Goal: Task Accomplishment & Management: Use online tool/utility

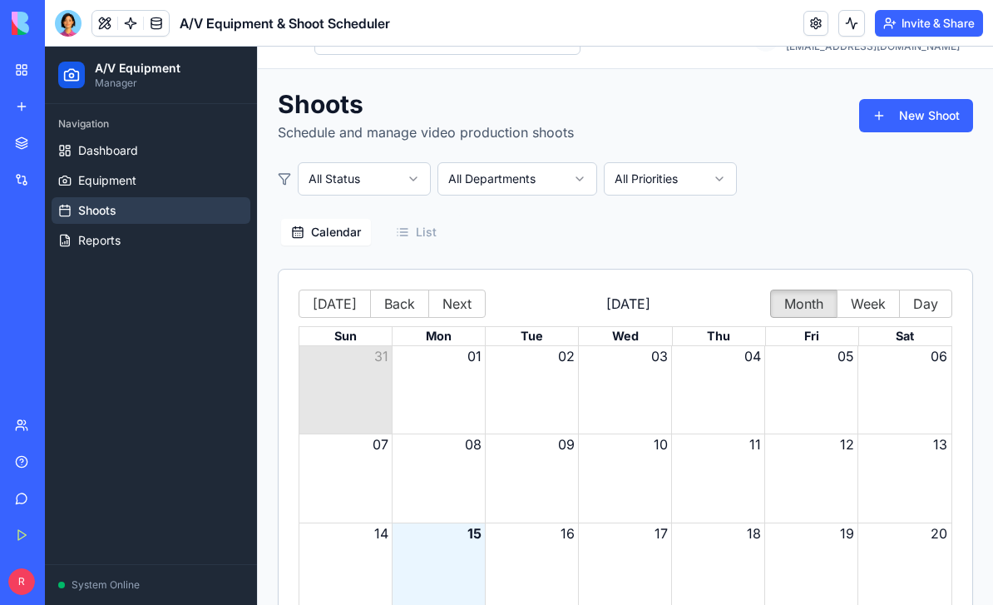
scroll to position [30, 0]
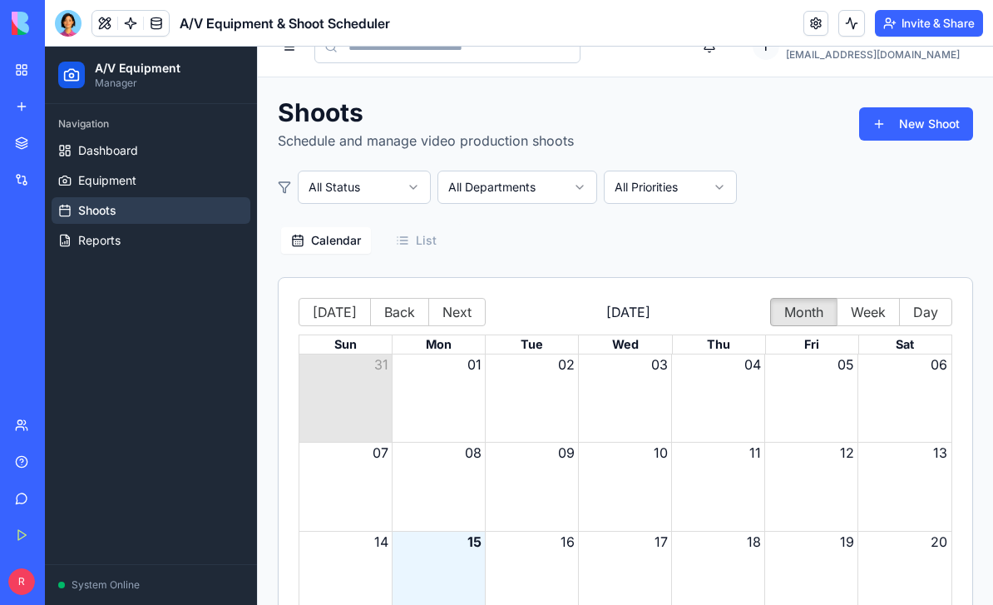
click at [174, 154] on link "Dashboard" at bounding box center [151, 150] width 199 height 27
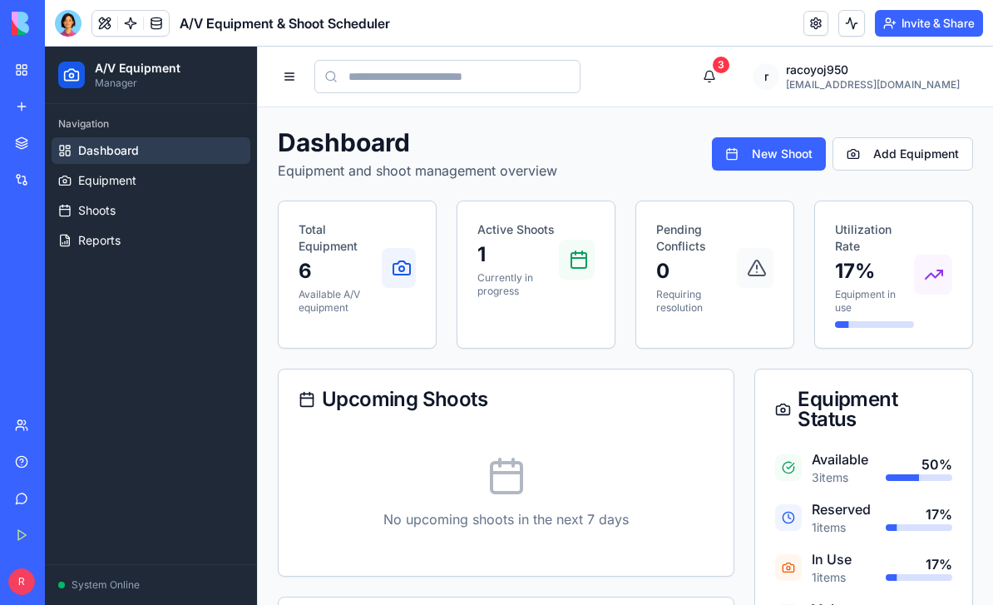
click at [726, 72] on button "3" at bounding box center [709, 76] width 33 height 33
click at [726, 79] on button "3" at bounding box center [709, 76] width 33 height 33
click at [726, 80] on button "3" at bounding box center [709, 76] width 33 height 33
click at [210, 177] on link "Equipment" at bounding box center [151, 180] width 199 height 27
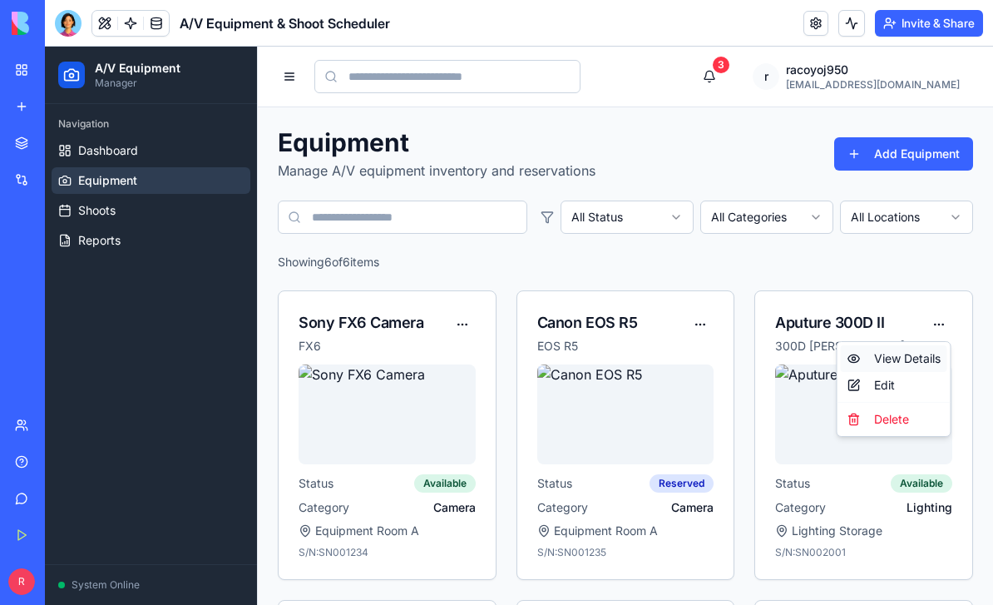
click at [911, 362] on div "View Details" at bounding box center [894, 358] width 106 height 27
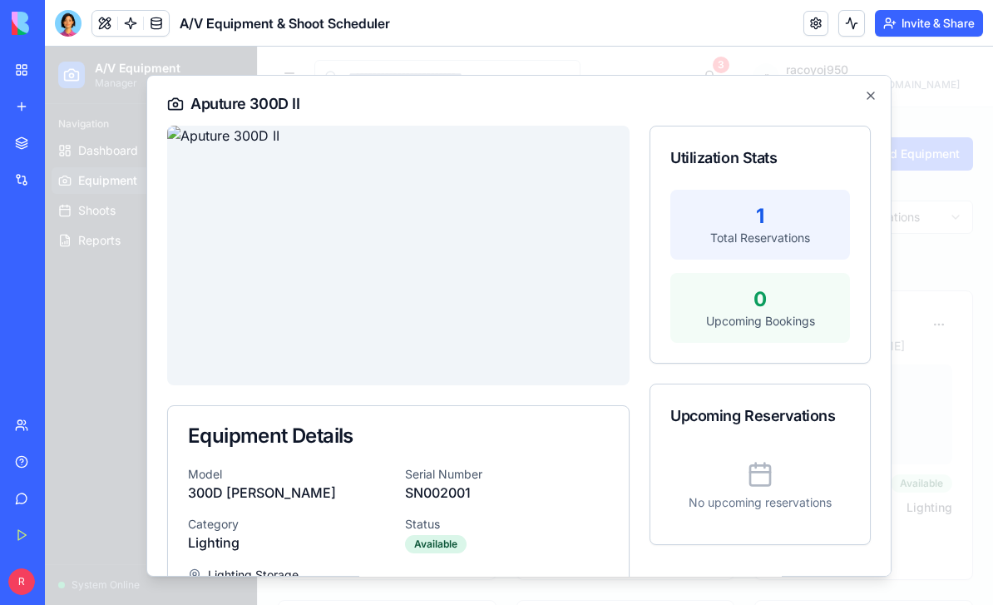
click at [870, 93] on icon "button" at bounding box center [870, 95] width 13 height 13
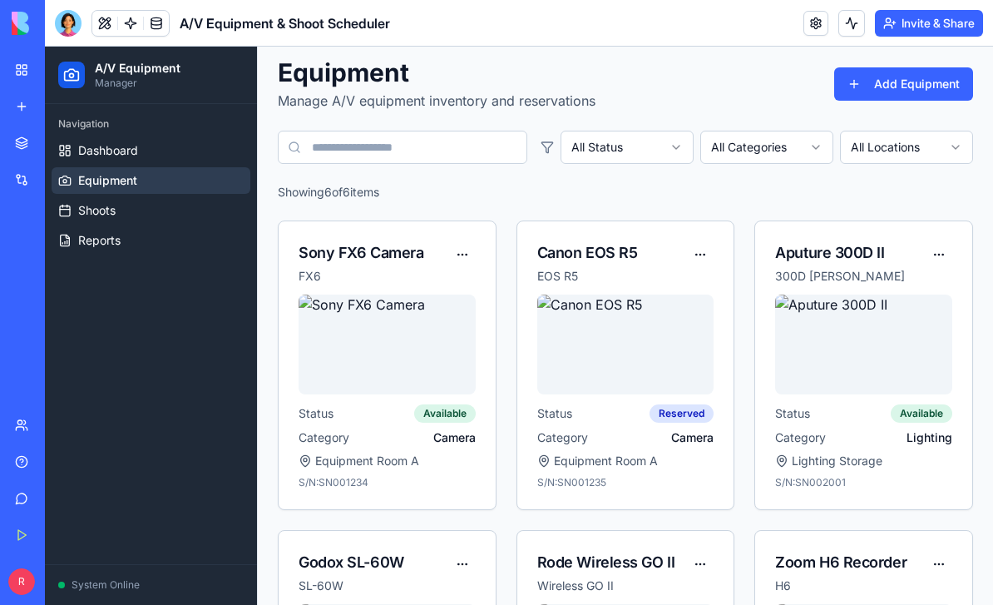
scroll to position [136, 0]
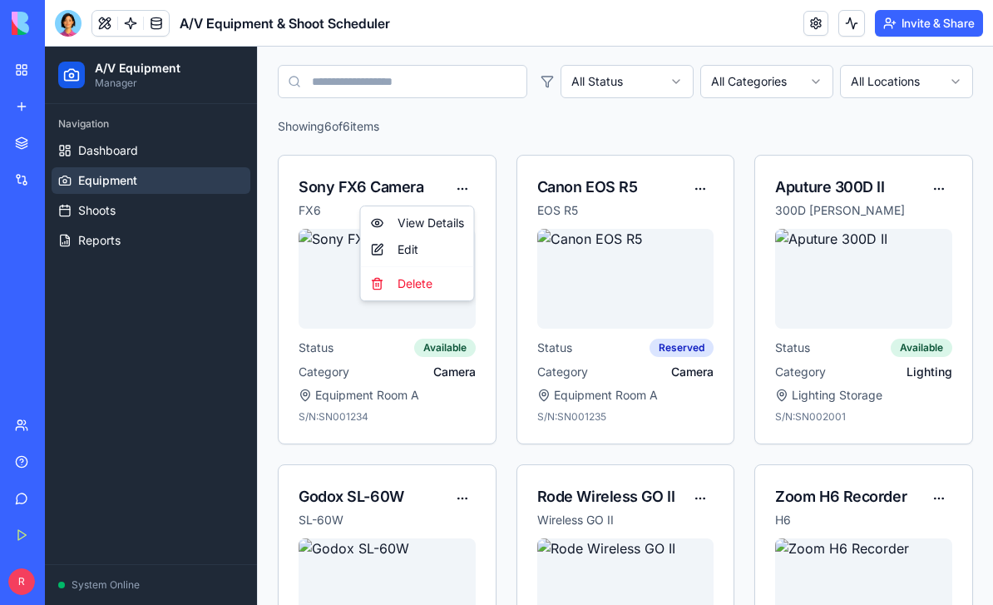
click at [688, 138] on html "A/V Equipment Manager Navigation Dashboard Equipment Shoots Reports System Onli…" at bounding box center [519, 341] width 948 height 861
click at [676, 87] on icon "button" at bounding box center [675, 81] width 13 height 13
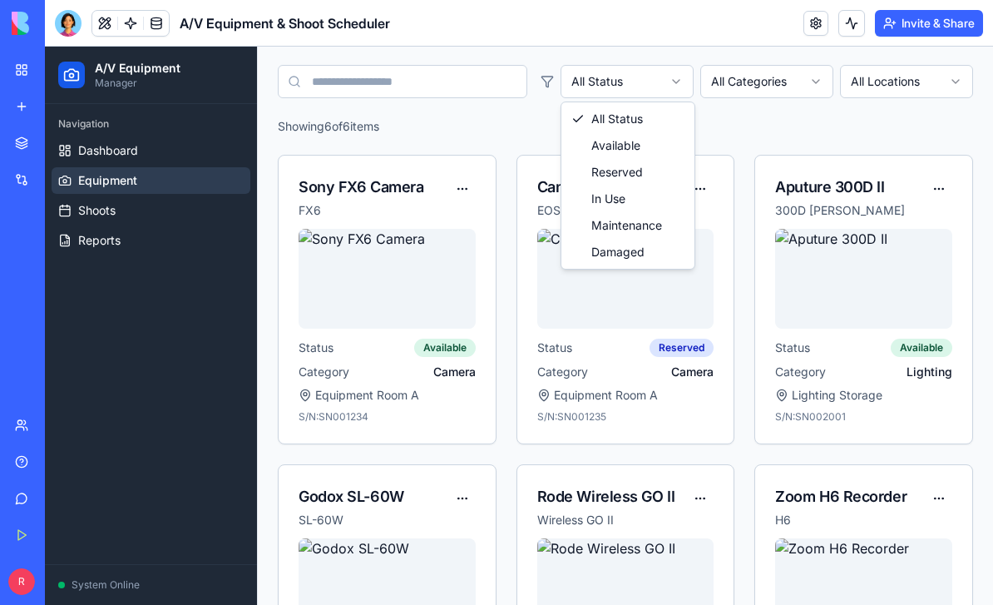
click at [779, 82] on html "A/V Equipment Manager Navigation Dashboard Equipment Shoots Reports System Onli…" at bounding box center [519, 341] width 948 height 861
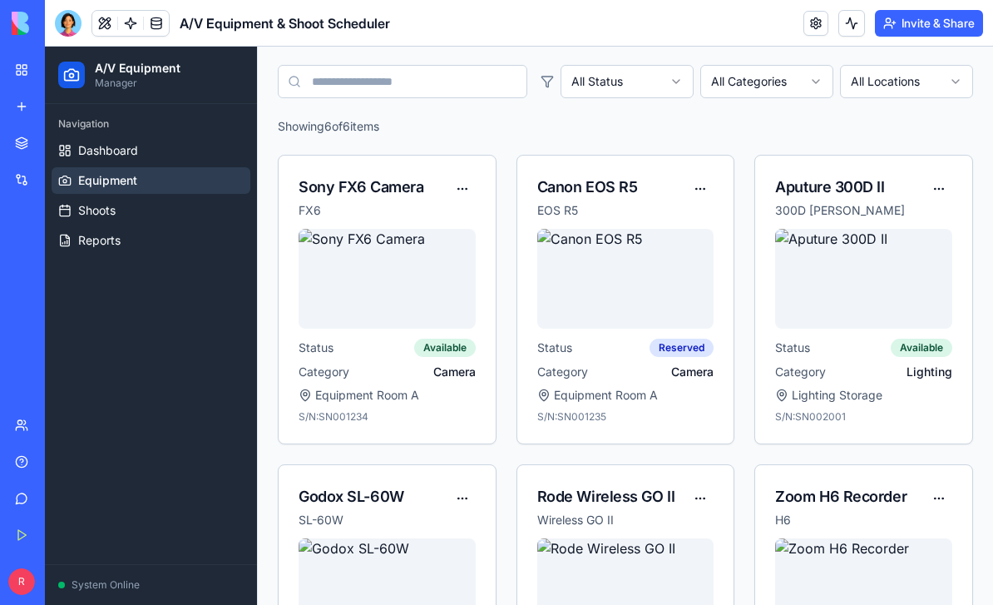
click at [822, 82] on icon "button" at bounding box center [815, 81] width 13 height 13
click at [941, 91] on html "A/V Equipment Manager Navigation Dashboard Equipment Shoots Reports System Onli…" at bounding box center [519, 341] width 948 height 861
click at [952, 86] on icon "button" at bounding box center [955, 81] width 13 height 13
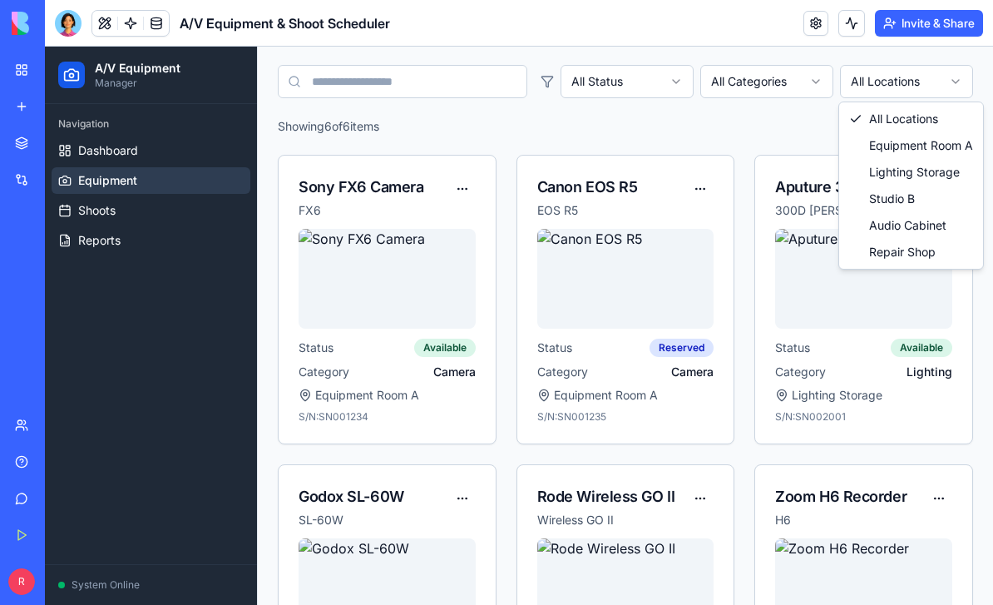
click at [964, 82] on html "A/V Equipment Manager Navigation Dashboard Equipment Shoots Reports System Onli…" at bounding box center [519, 341] width 948 height 861
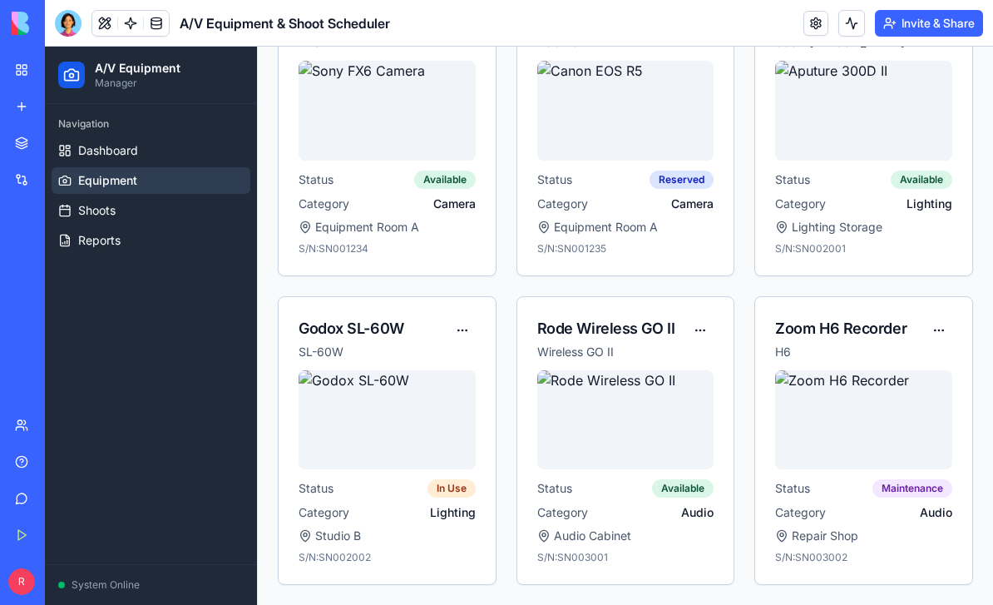
scroll to position [304, 0]
click at [920, 366] on div "View Details" at bounding box center [894, 364] width 106 height 27
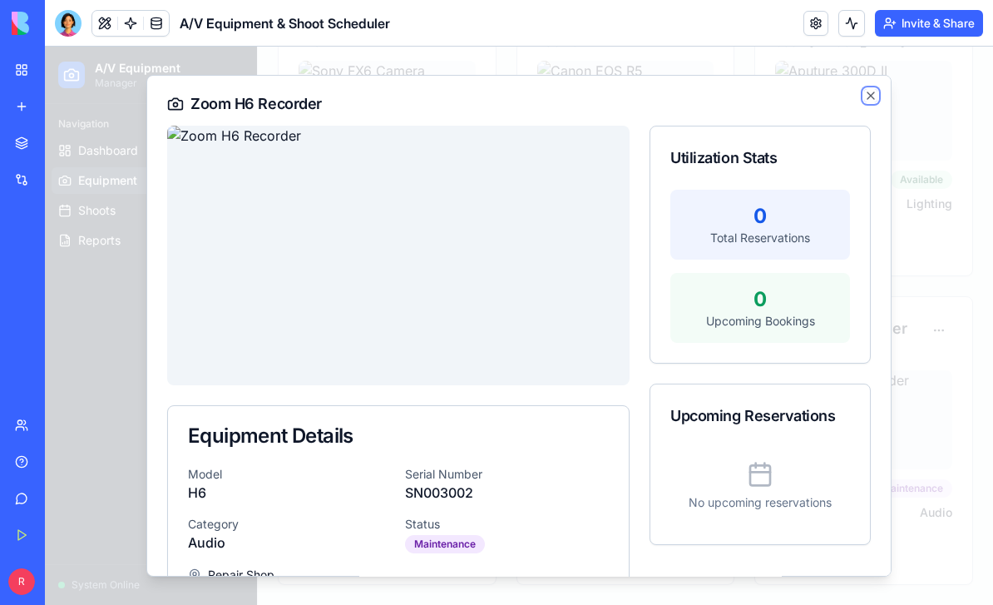
scroll to position [0, 0]
click at [876, 92] on icon "button" at bounding box center [870, 95] width 13 height 13
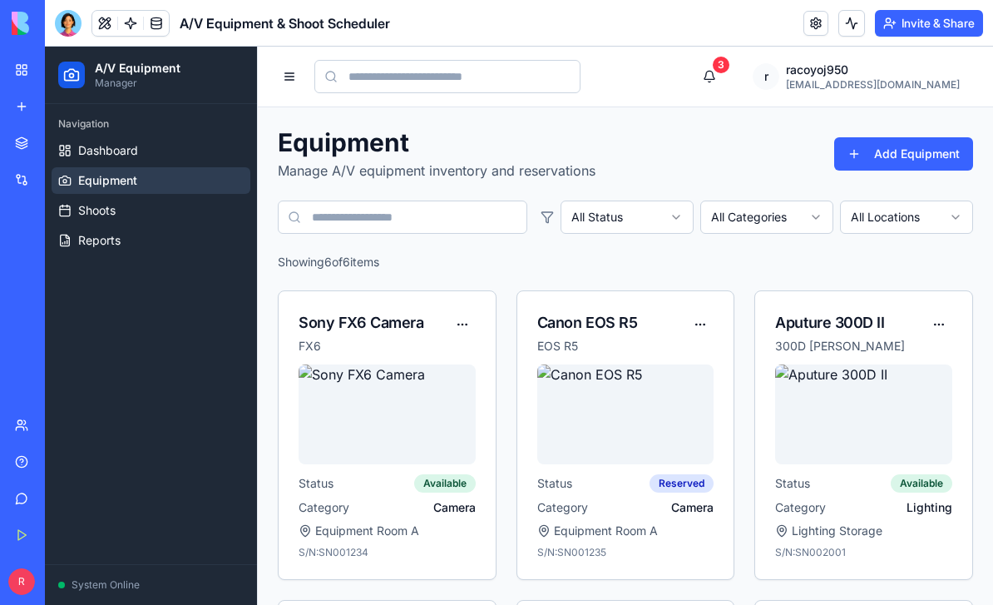
click at [195, 212] on link "Shoots" at bounding box center [151, 210] width 199 height 27
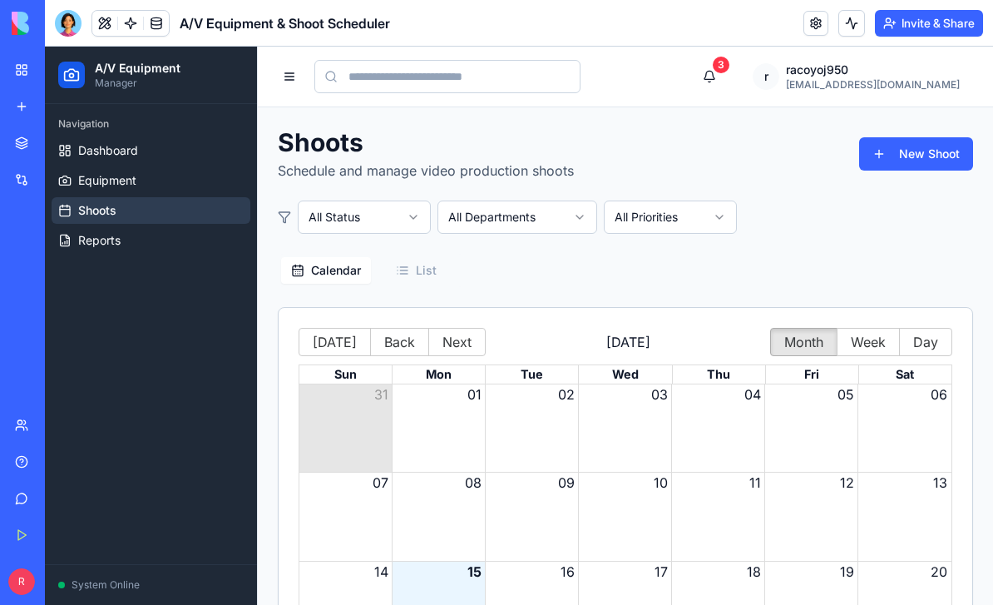
click at [745, 427] on div "Month View" at bounding box center [717, 427] width 93 height 87
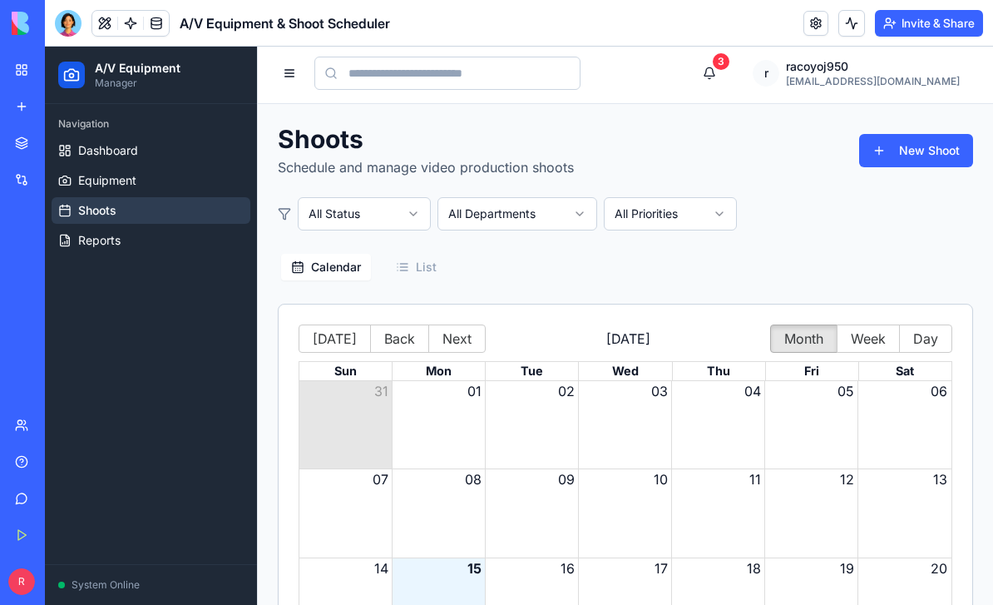
scroll to position [1, 0]
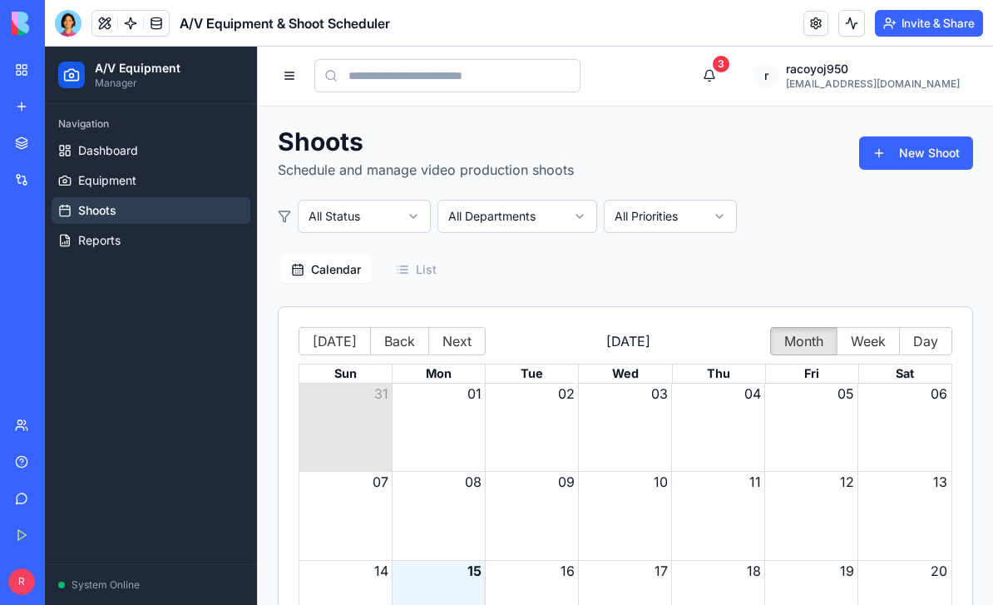
click at [911, 166] on button "New Shoot" at bounding box center [916, 152] width 114 height 33
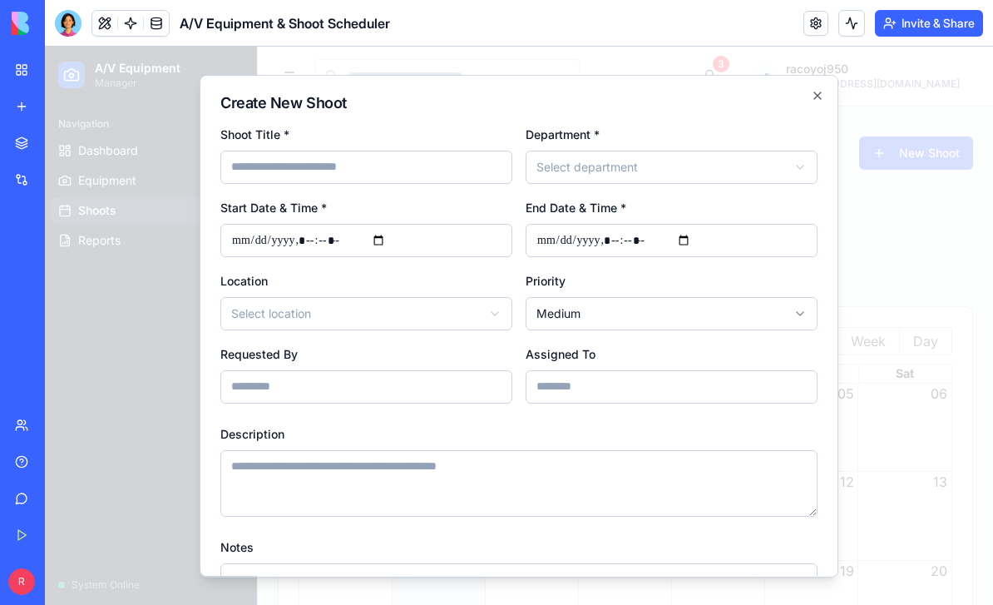
click at [910, 166] on div at bounding box center [519, 326] width 948 height 558
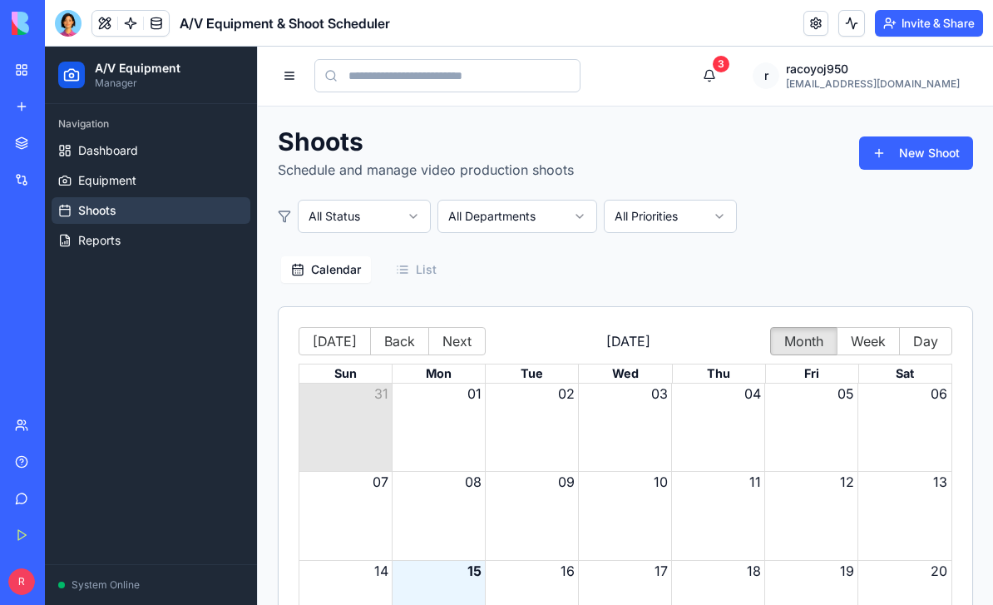
click at [925, 157] on button "New Shoot" at bounding box center [916, 152] width 114 height 33
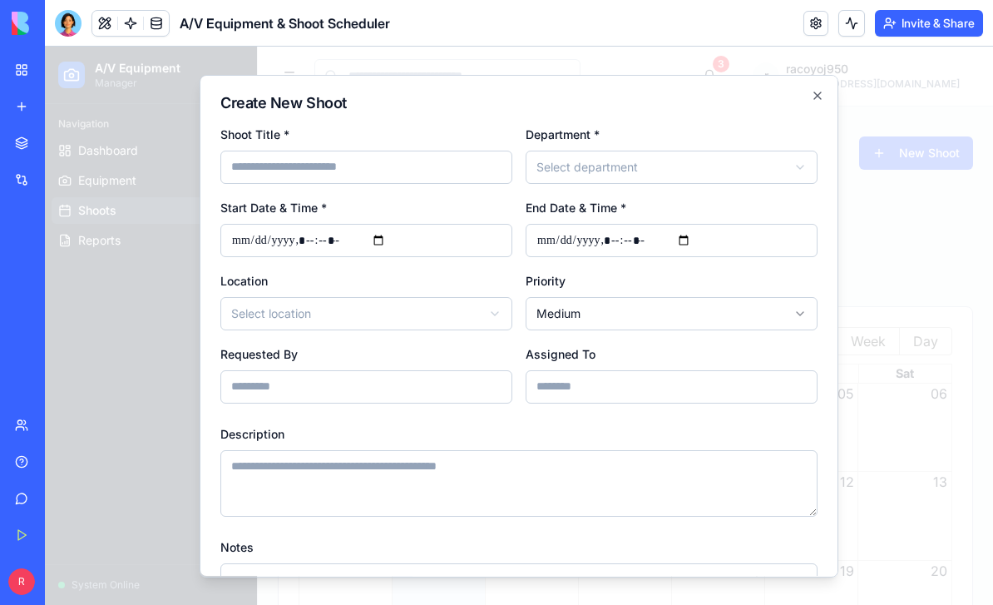
click at [770, 175] on button "Select department" at bounding box center [672, 167] width 292 height 33
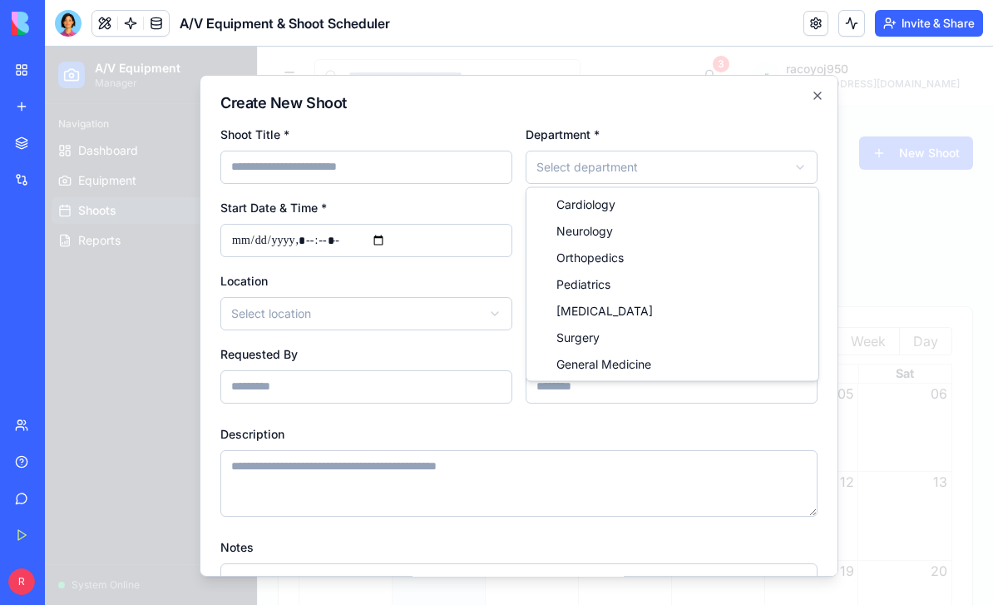
click at [724, 125] on div at bounding box center [519, 326] width 948 height 558
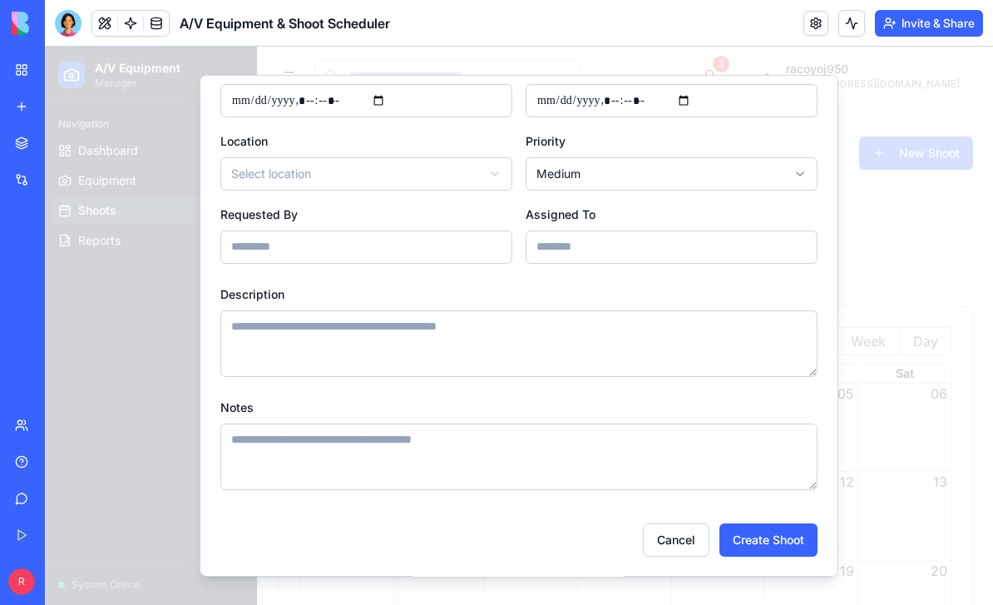
scroll to position [141, 0]
click at [675, 545] on button "Cancel" at bounding box center [676, 539] width 67 height 33
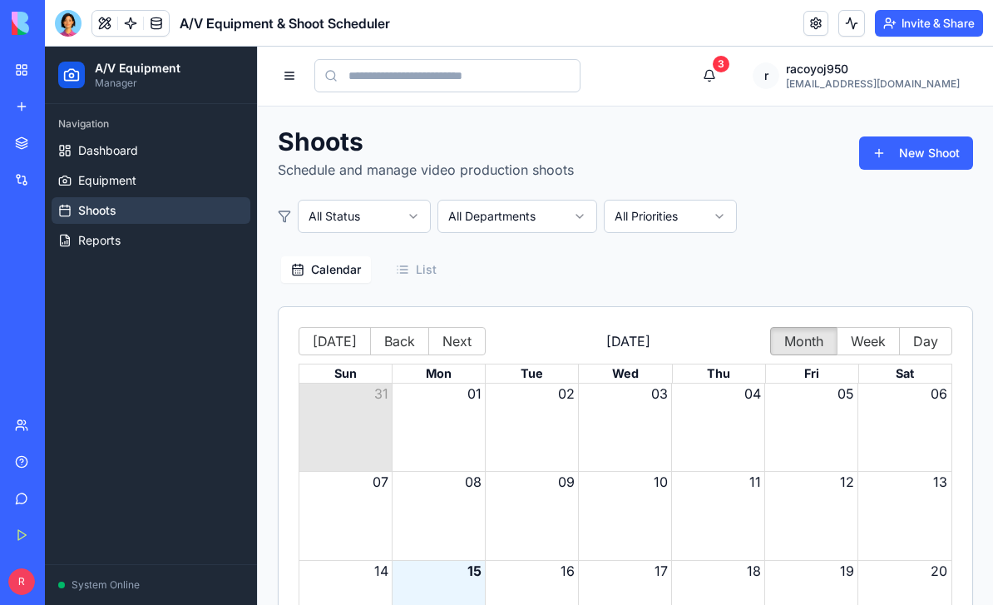
click at [666, 436] on div "Month View" at bounding box center [624, 426] width 93 height 87
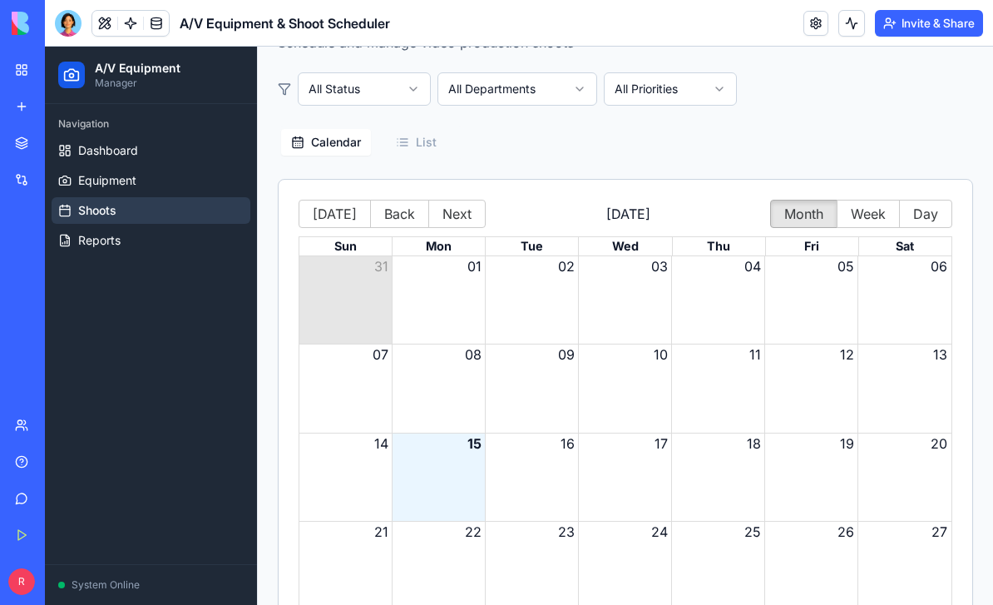
scroll to position [133, 0]
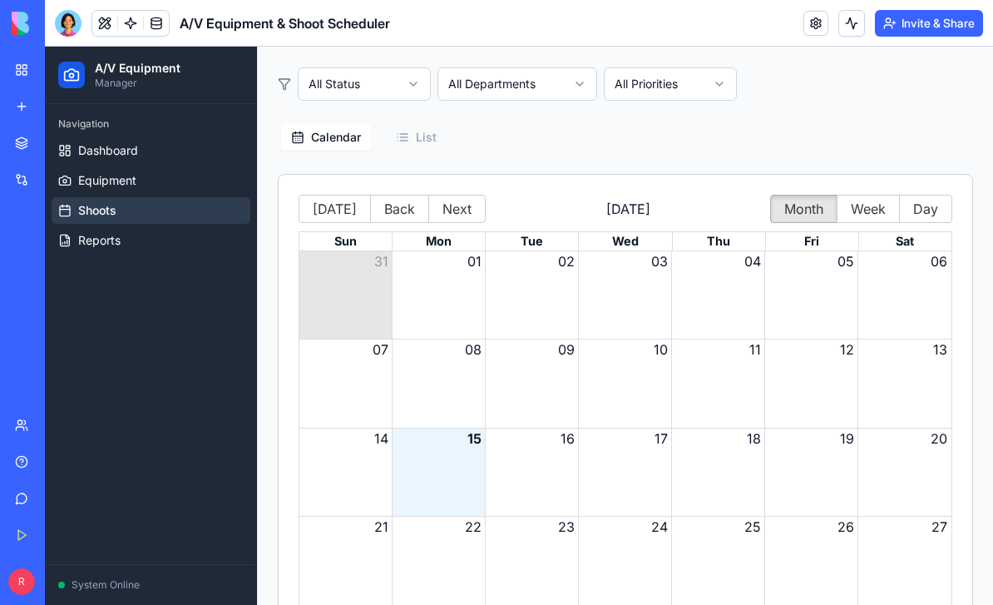
click at [444, 464] on div "Month View" at bounding box center [438, 471] width 93 height 87
click at [459, 474] on div "Month View" at bounding box center [438, 471] width 93 height 87
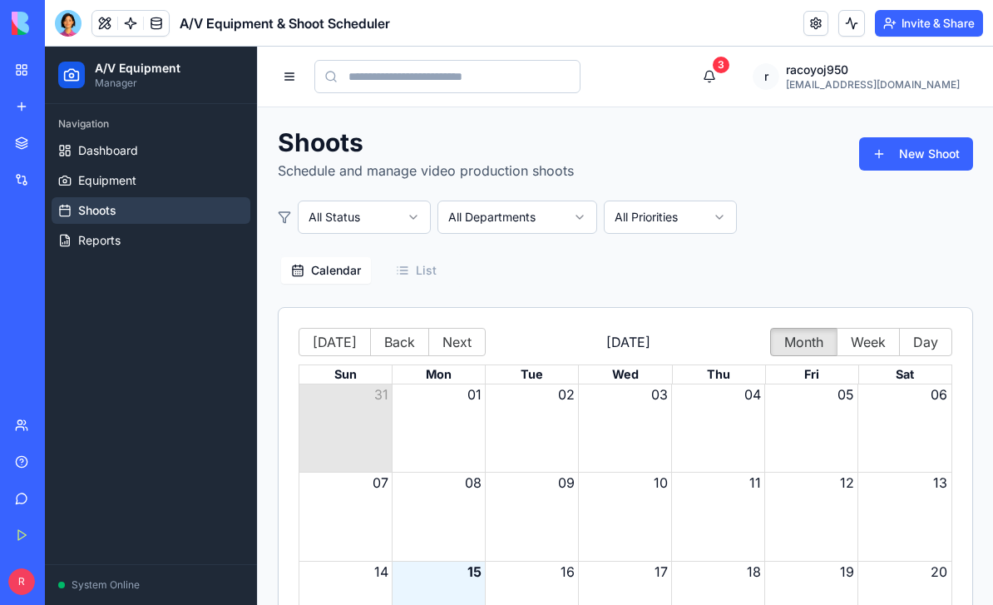
scroll to position [0, 0]
click at [281, 72] on button at bounding box center [289, 76] width 23 height 23
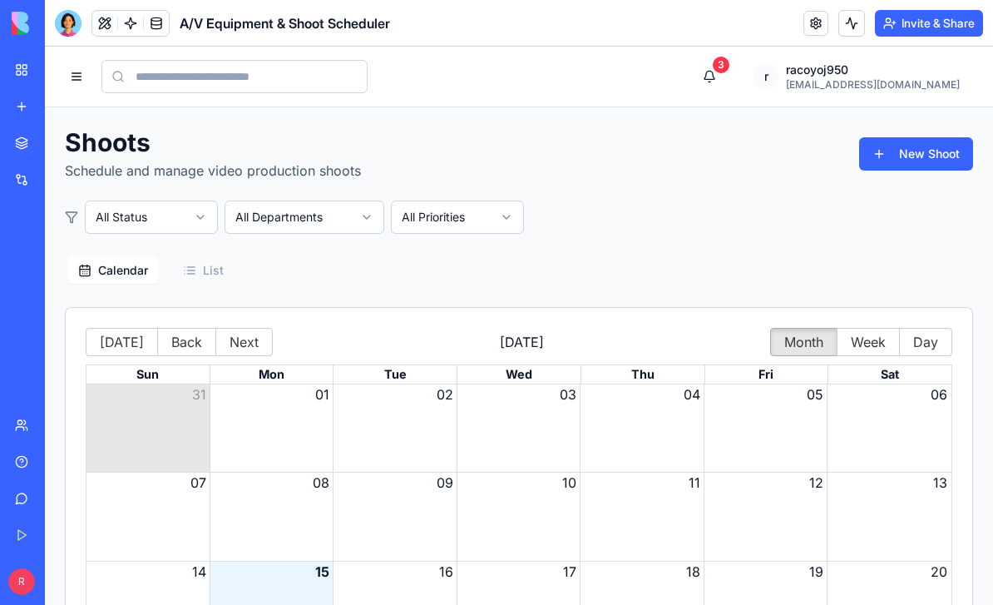
click at [81, 82] on button at bounding box center [76, 76] width 23 height 23
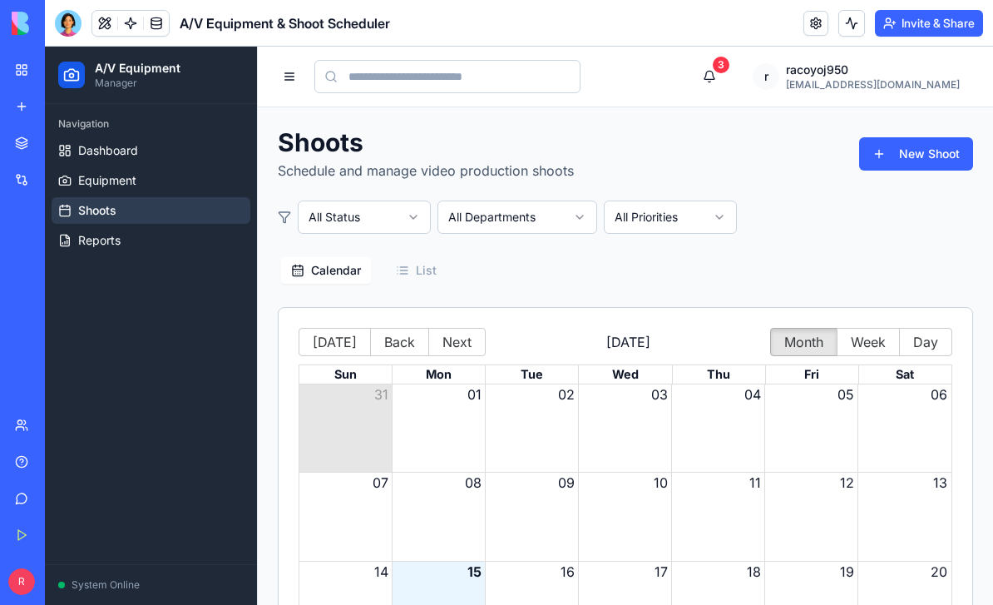
click at [165, 238] on link "Reports" at bounding box center [151, 240] width 199 height 27
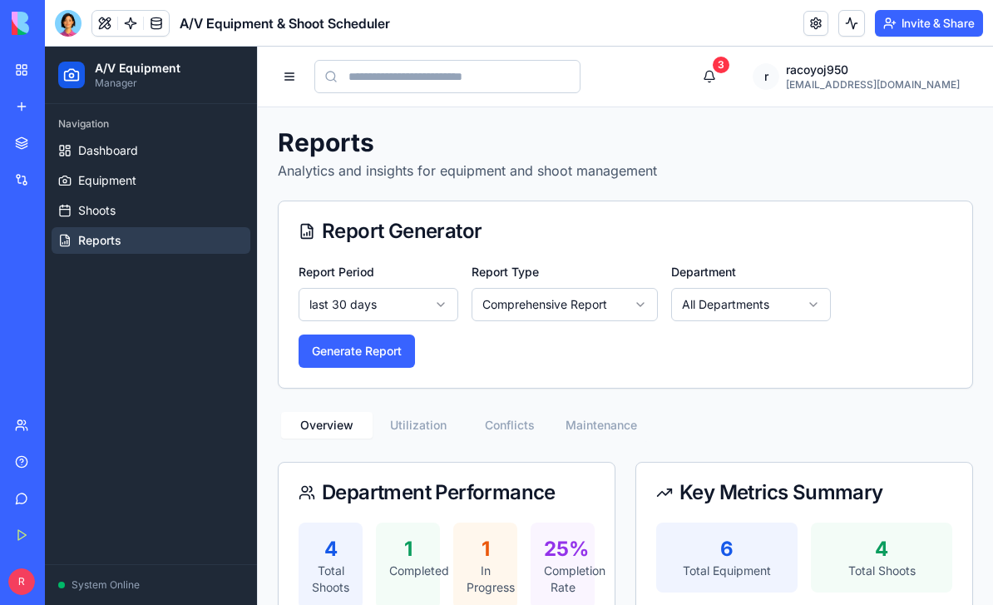
click at [427, 436] on button "Utilization" at bounding box center [418, 425] width 91 height 27
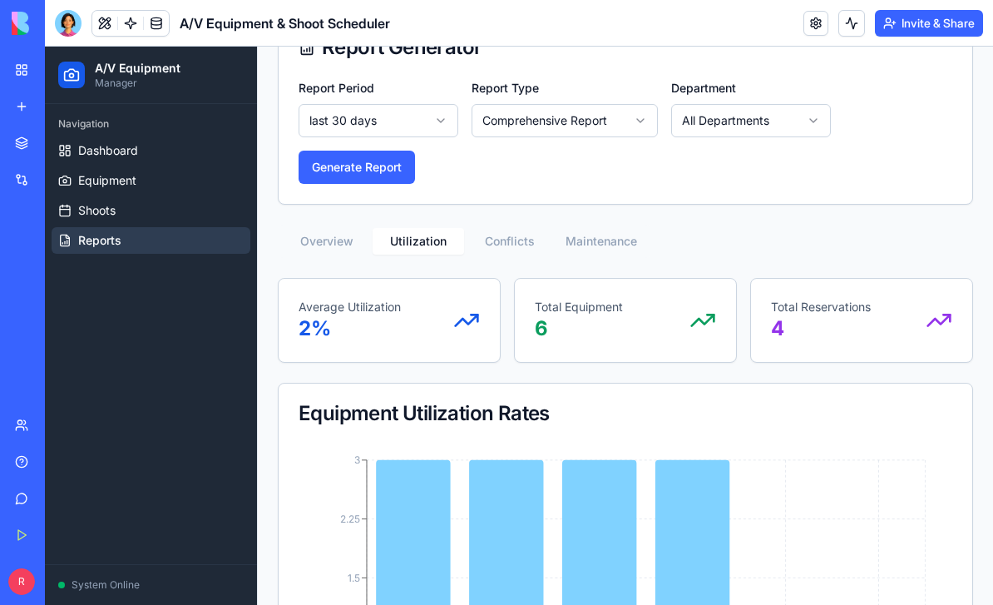
scroll to position [180, 0]
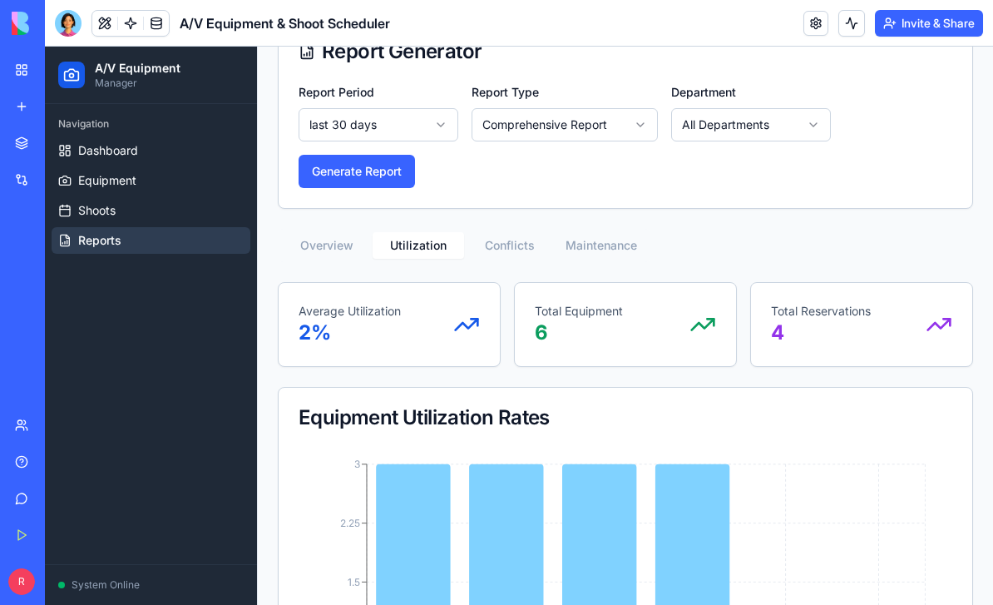
click at [523, 250] on button "Conflicts" at bounding box center [509, 245] width 91 height 27
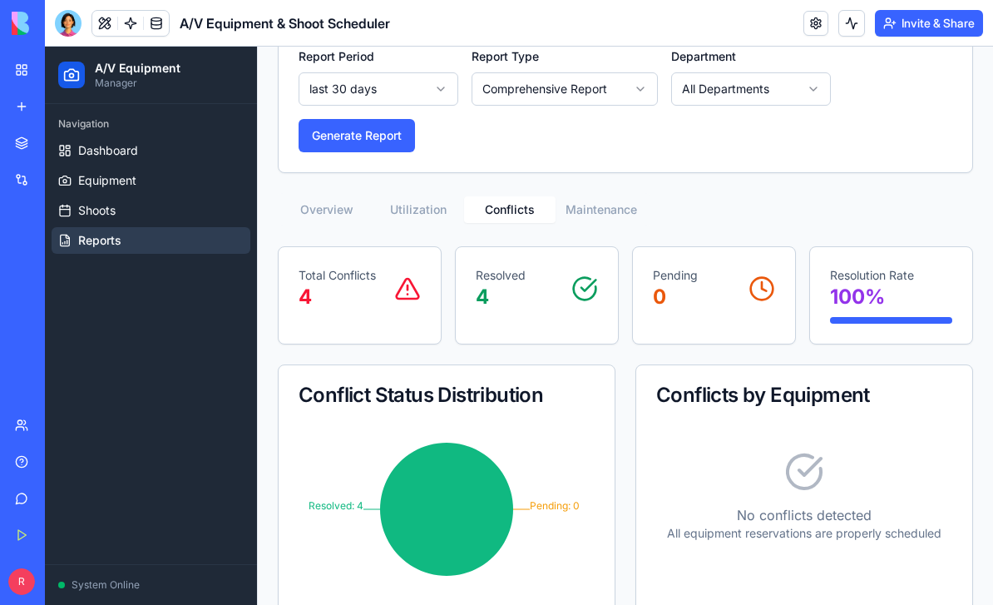
scroll to position [192, 0]
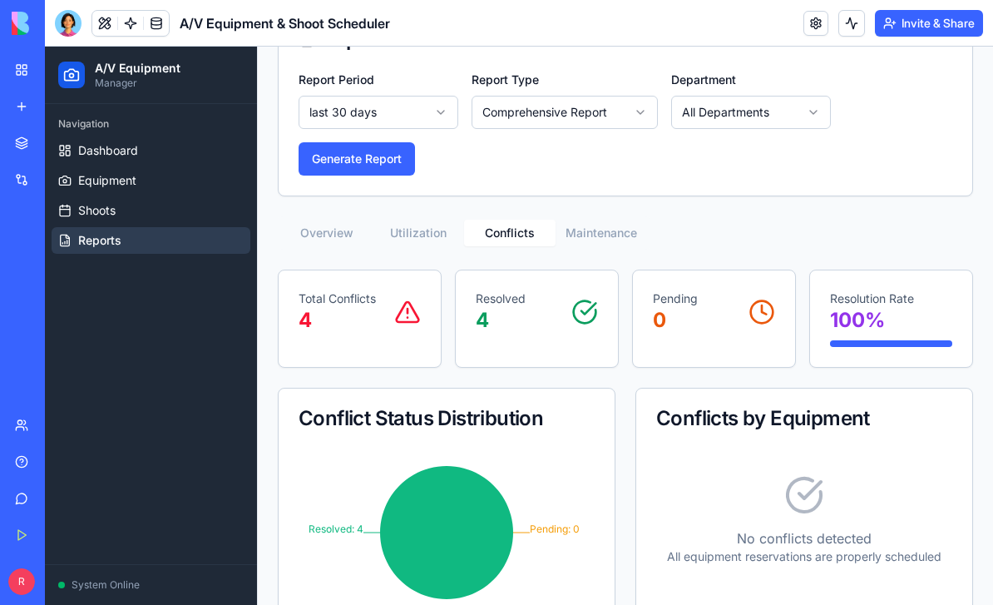
click at [604, 242] on button "Maintenance" at bounding box center [600, 233] width 91 height 27
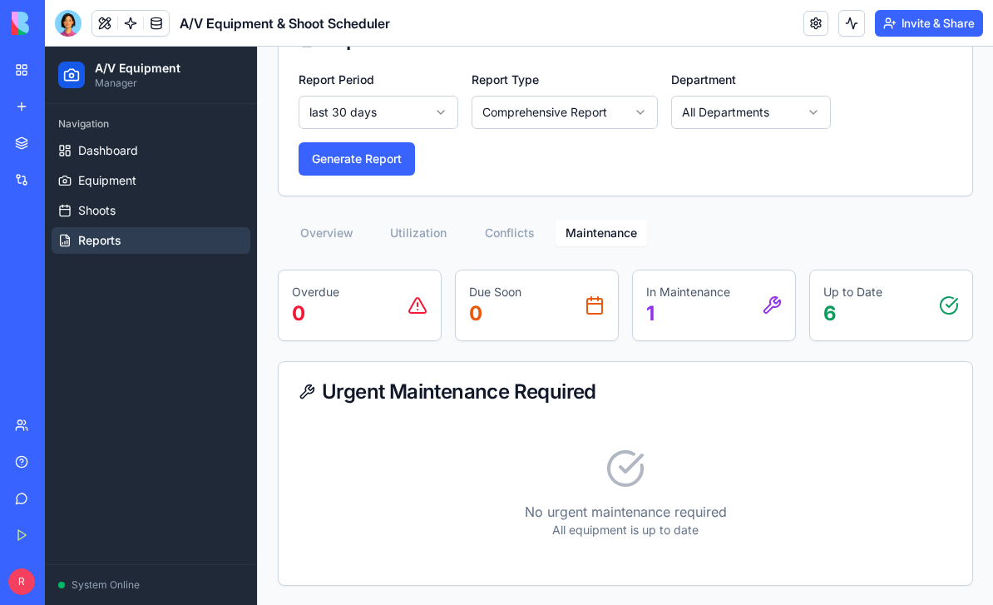
click at [325, 233] on button "Overview" at bounding box center [326, 233] width 91 height 27
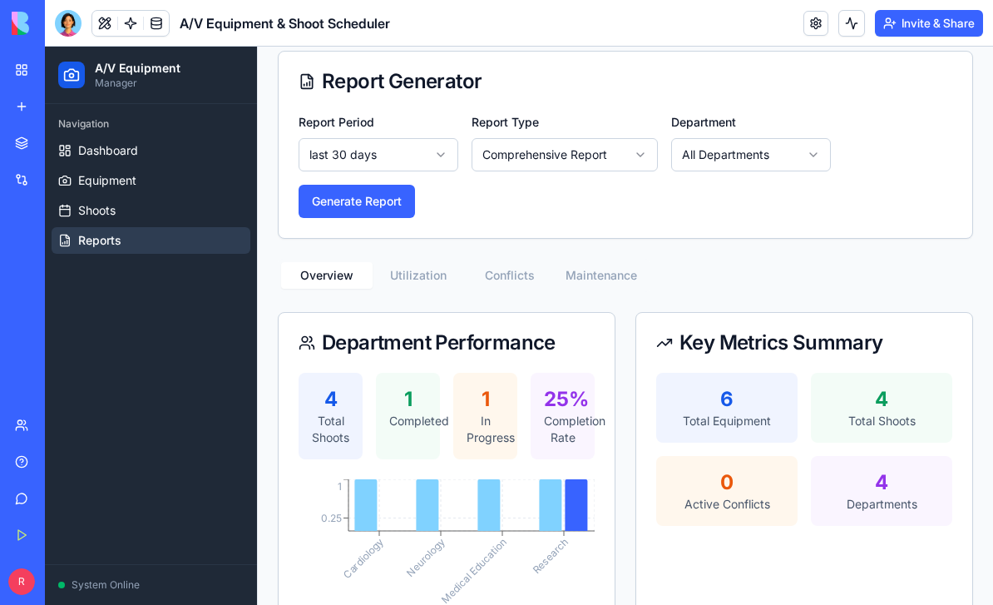
scroll to position [50, 0]
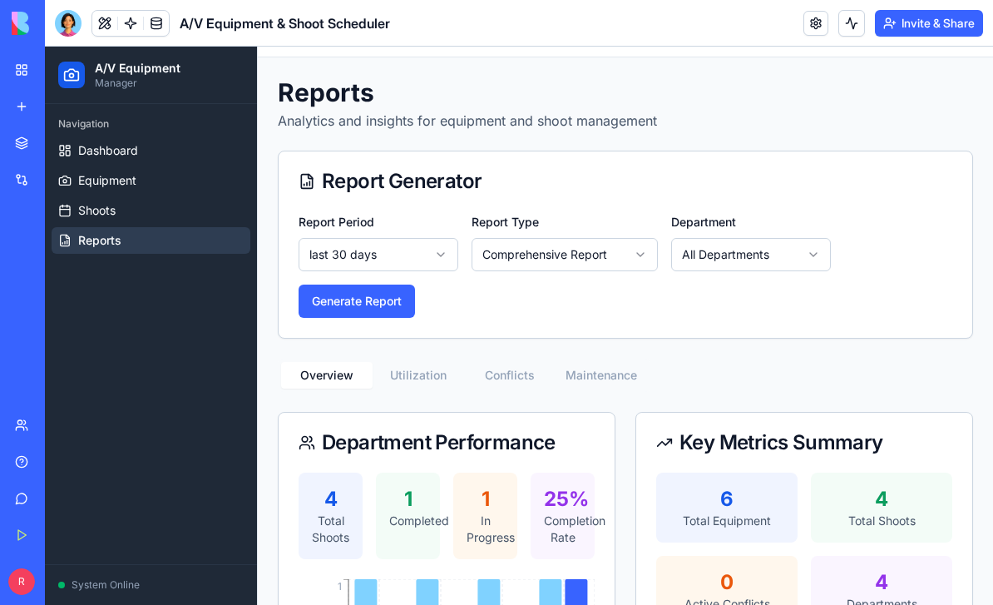
click at [392, 310] on button "Generate Report" at bounding box center [357, 300] width 116 height 33
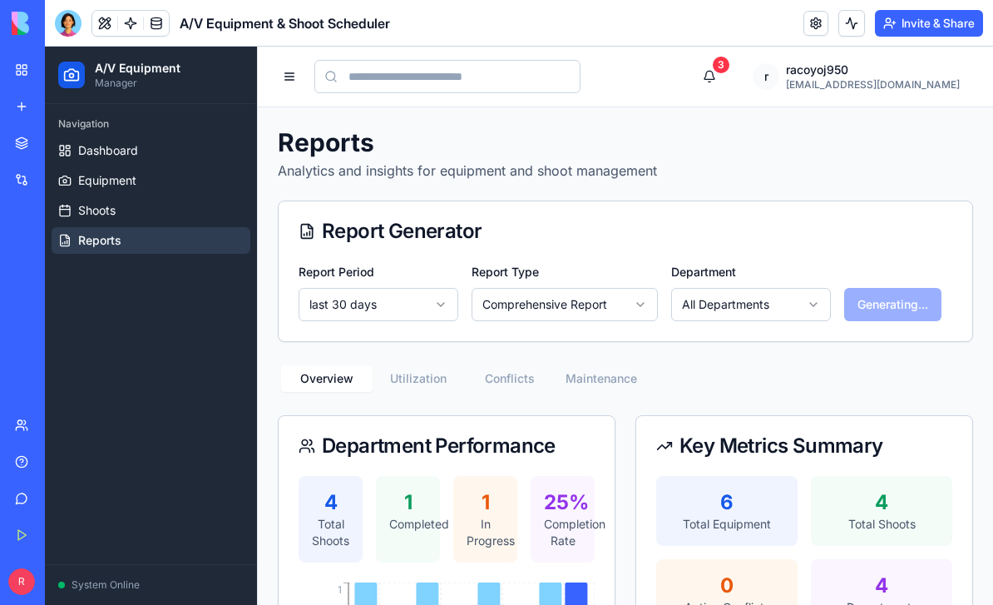
scroll to position [0, 0]
click at [845, 32] on button at bounding box center [851, 23] width 27 height 27
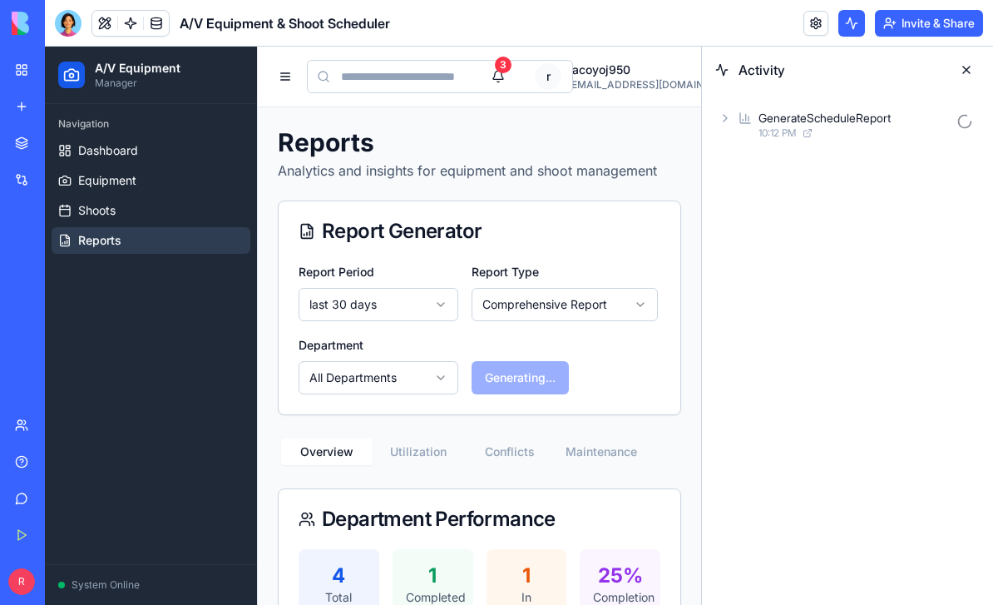
click at [964, 67] on button at bounding box center [966, 70] width 27 height 27
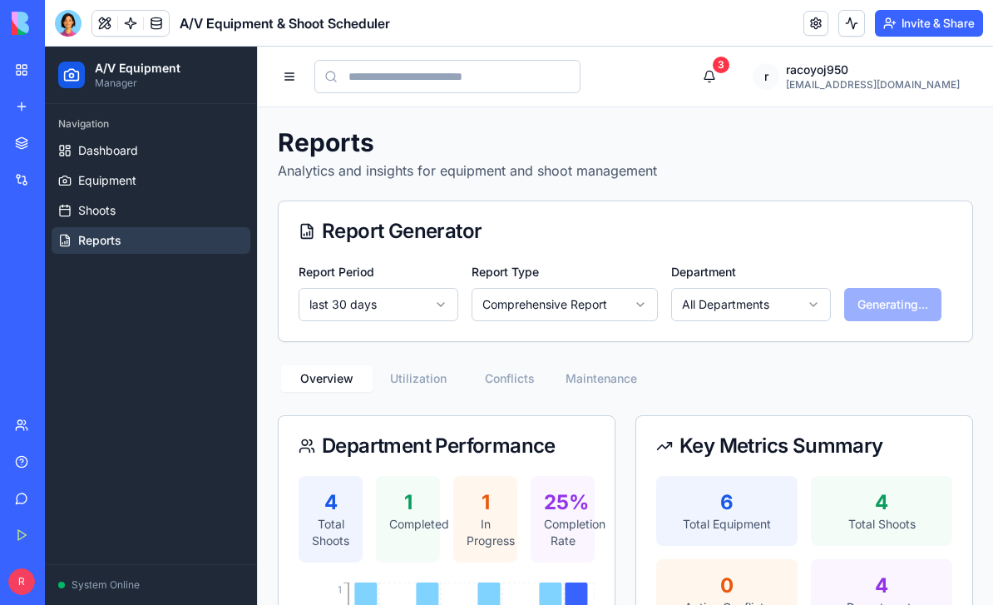
click at [177, 155] on link "Dashboard" at bounding box center [151, 150] width 199 height 27
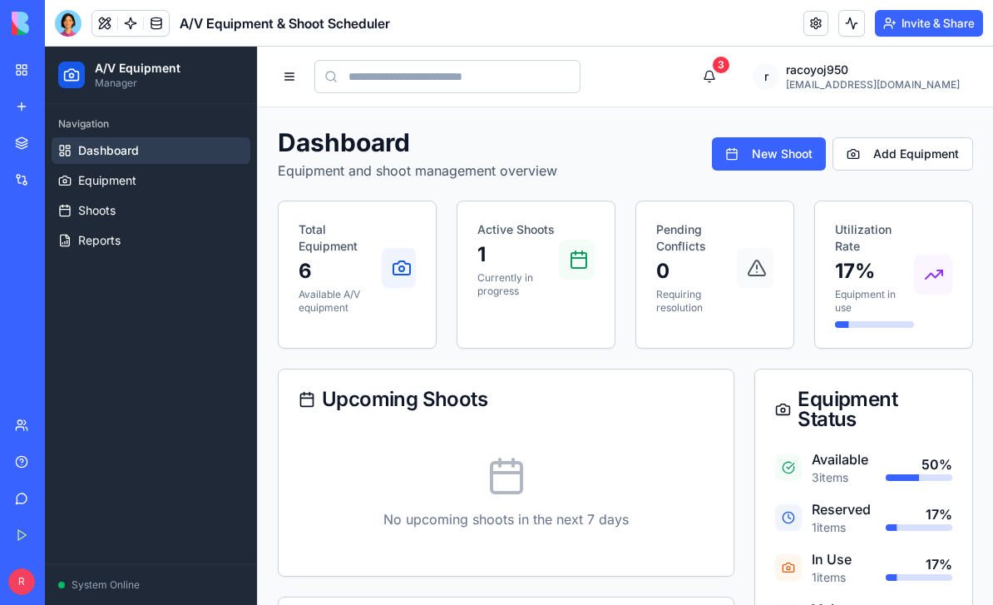
click at [151, 141] on link "Dashboard" at bounding box center [151, 150] width 199 height 27
click at [184, 137] on link "Dashboard" at bounding box center [151, 150] width 199 height 27
click at [283, 75] on button at bounding box center [289, 76] width 23 height 23
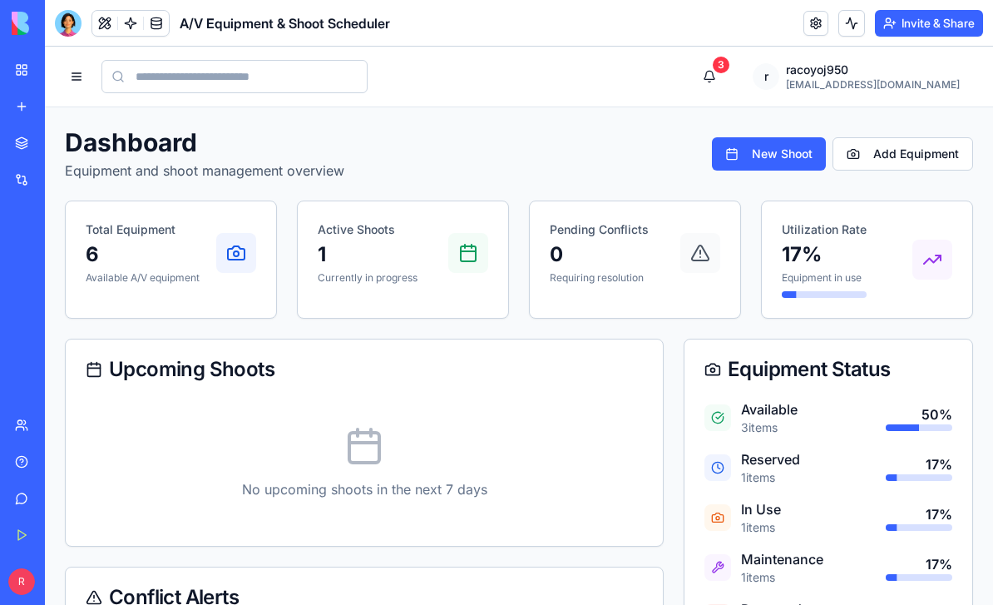
click at [81, 72] on button at bounding box center [76, 76] width 23 height 23
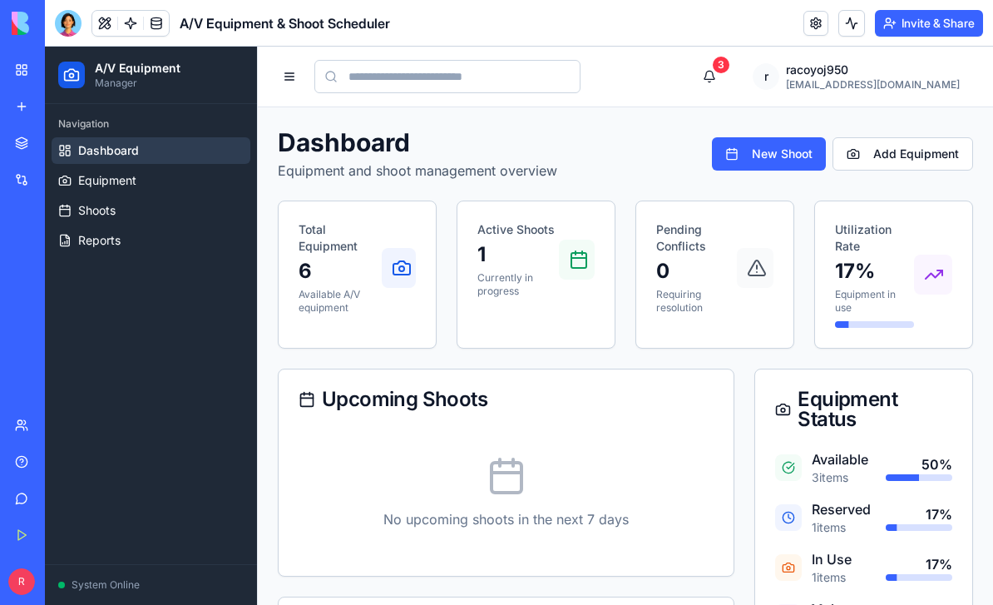
click at [299, 80] on button at bounding box center [289, 76] width 23 height 23
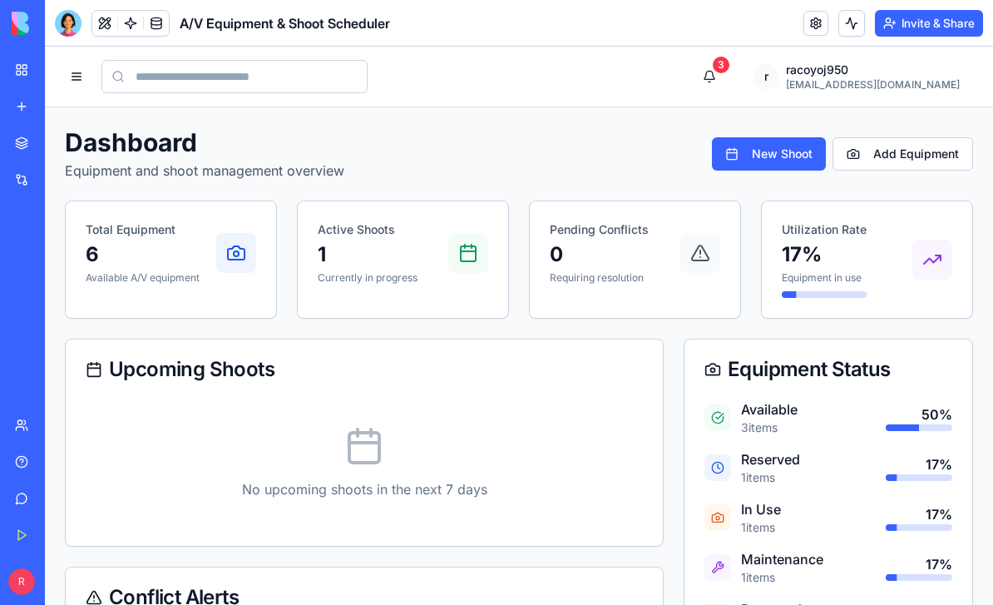
click at [78, 87] on button at bounding box center [76, 76] width 23 height 23
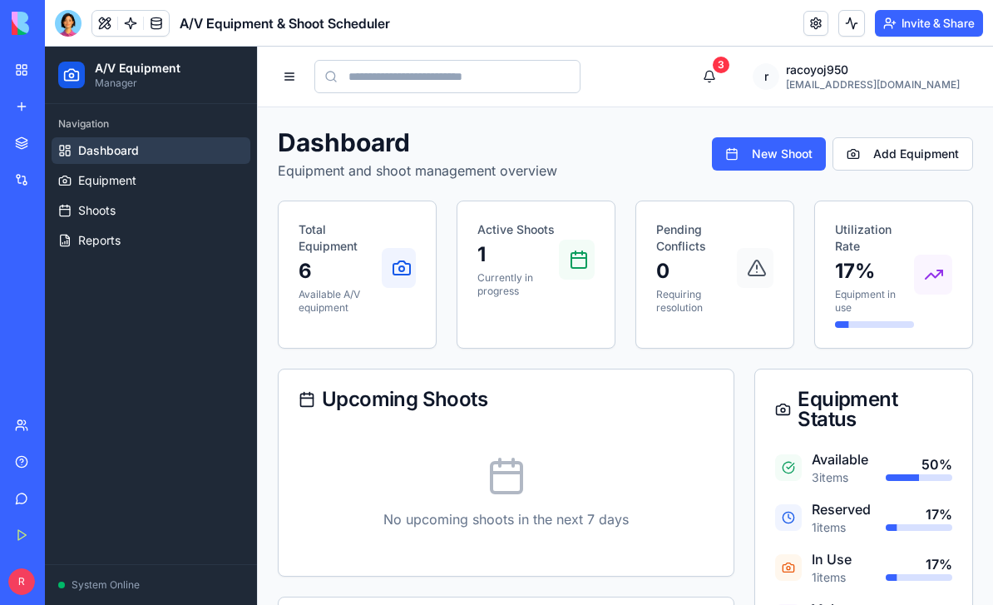
click at [186, 170] on link "Equipment" at bounding box center [151, 180] width 199 height 27
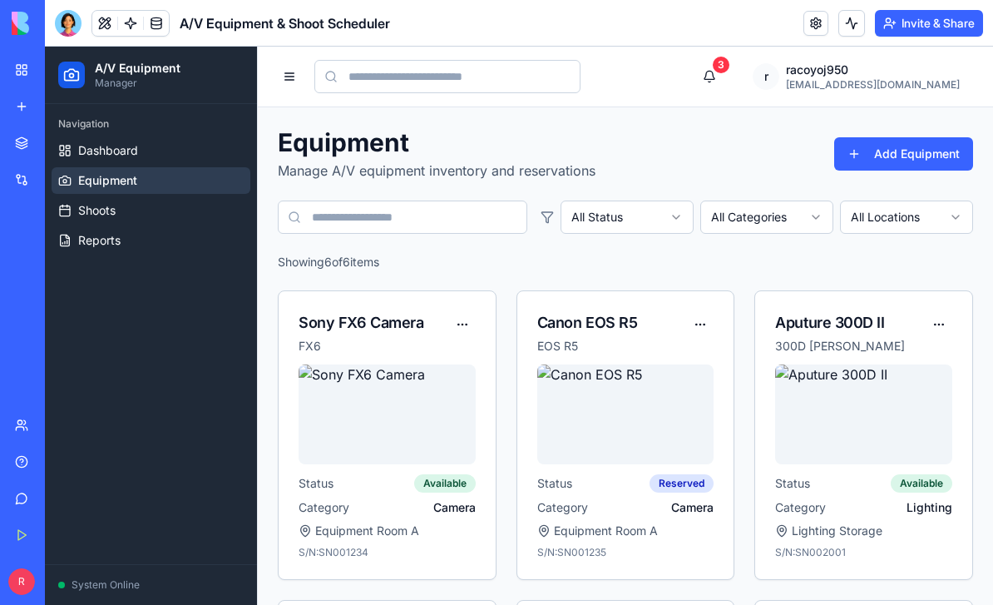
click at [181, 201] on link "Shoots" at bounding box center [151, 210] width 199 height 27
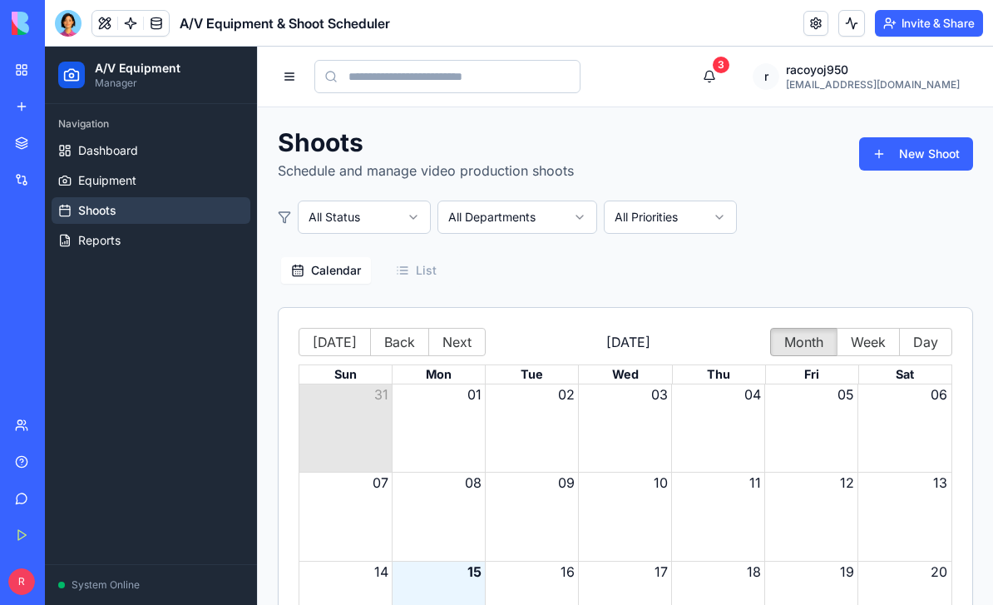
click at [184, 241] on link "Reports" at bounding box center [151, 240] width 199 height 27
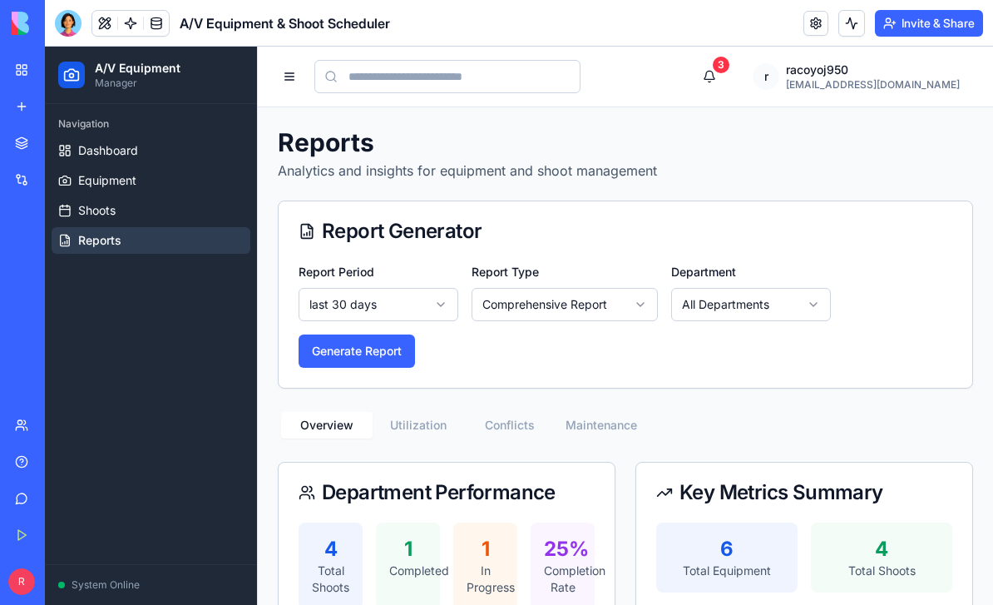
click at [181, 142] on link "Dashboard" at bounding box center [151, 150] width 199 height 27
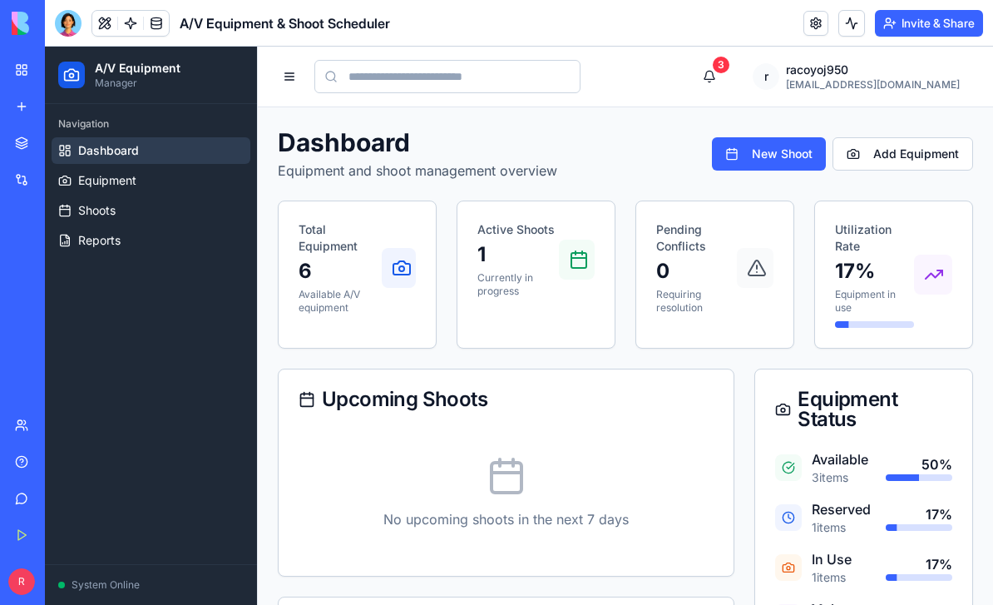
click at [878, 151] on button "Add Equipment" at bounding box center [902, 153] width 141 height 33
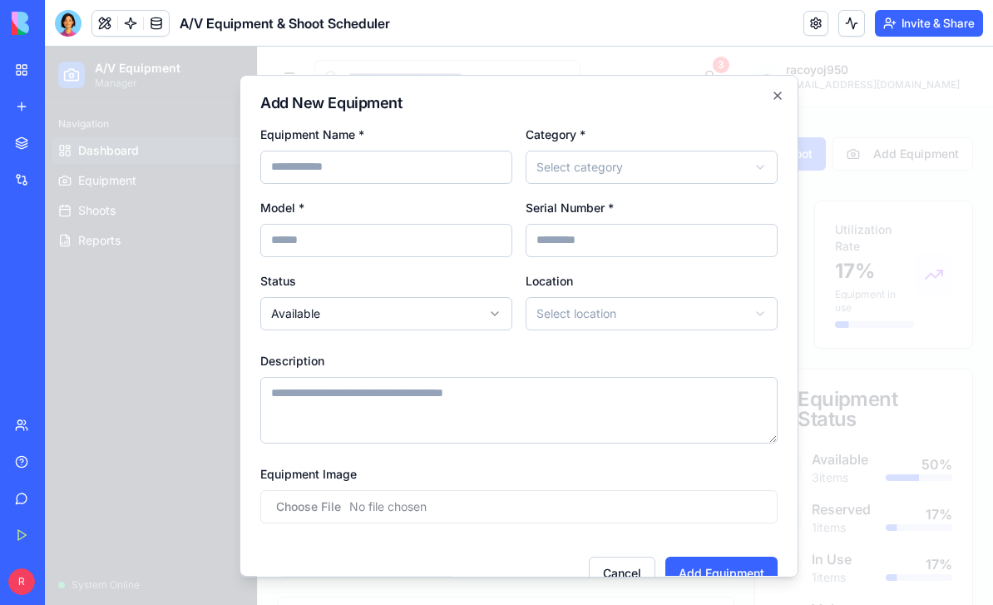
click at [779, 83] on div "**********" at bounding box center [518, 326] width 559 height 502
click at [777, 96] on icon "button" at bounding box center [777, 95] width 7 height 7
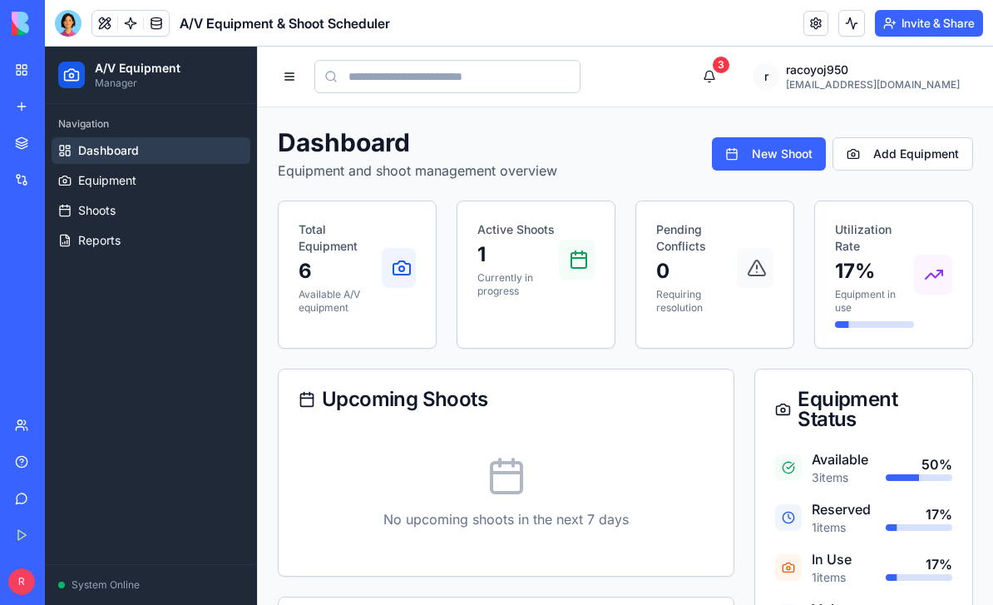
click at [762, 151] on button "New Shoot" at bounding box center [769, 153] width 114 height 33
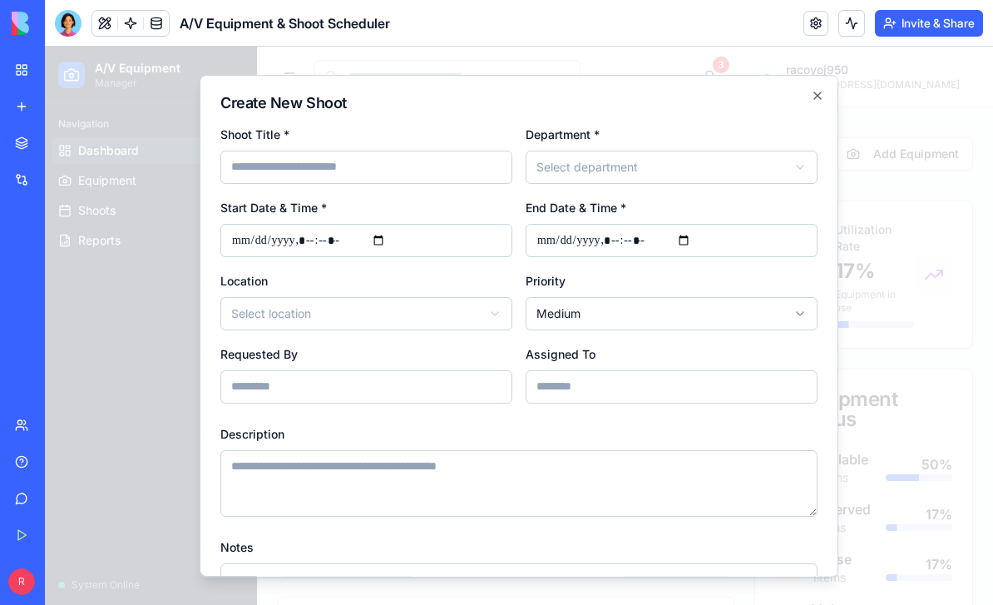
click at [817, 91] on icon "button" at bounding box center [817, 95] width 13 height 13
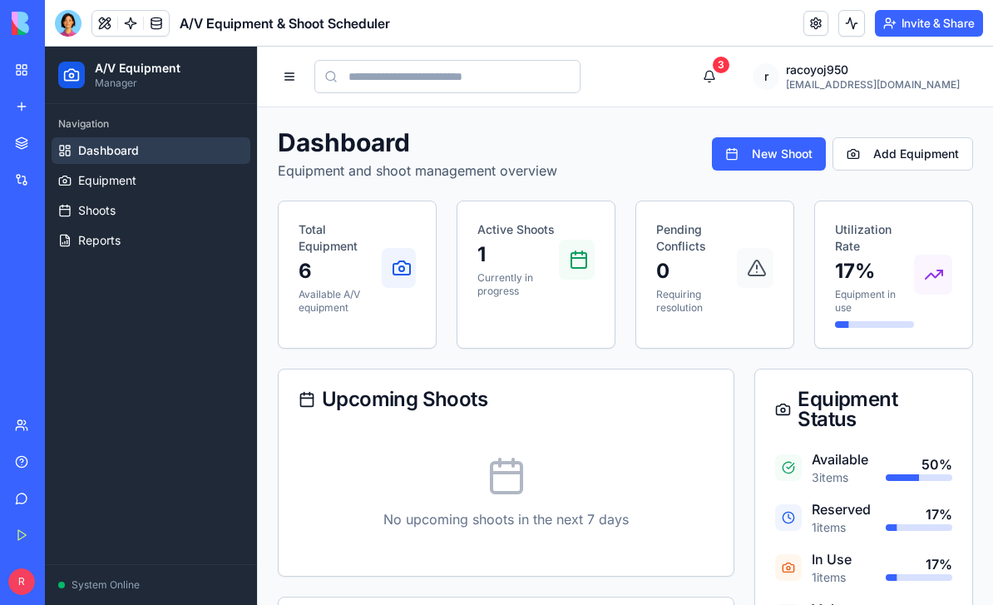
click at [585, 165] on div "Dashboard Equipment and shoot management overview New Shoot Add Equipment" at bounding box center [625, 153] width 695 height 53
